Goal: Find specific page/section: Find specific page/section

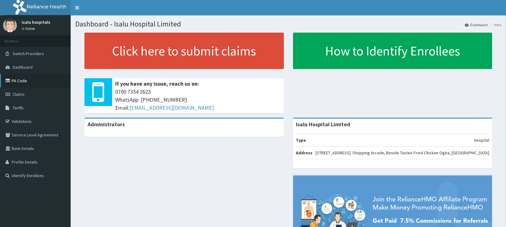
click at [18, 80] on link "PA Code" at bounding box center [35, 81] width 71 height 14
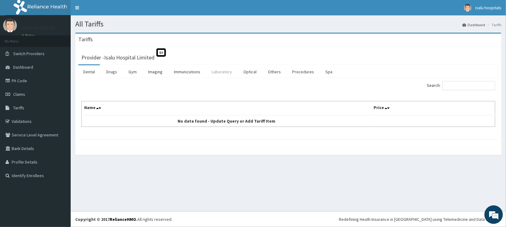
click at [215, 70] on link "Laboratory" at bounding box center [222, 71] width 30 height 13
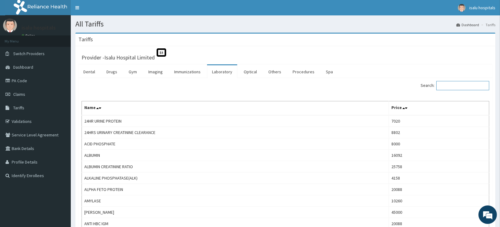
click at [452, 86] on input "Search:" at bounding box center [462, 85] width 53 height 9
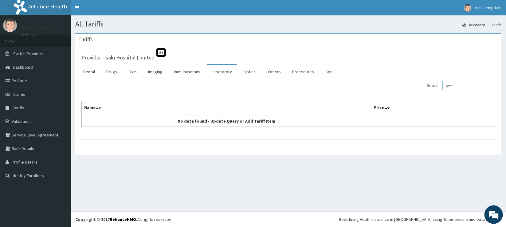
click at [462, 82] on input "pott" at bounding box center [469, 85] width 53 height 9
type input "potas"
